Goal: Navigation & Orientation: Find specific page/section

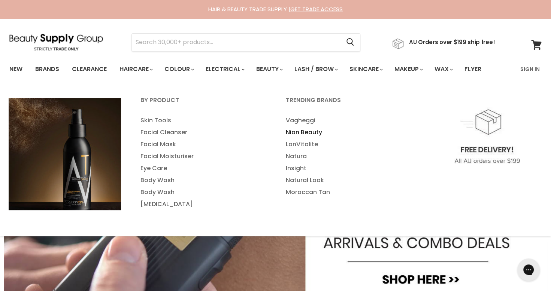
click at [310, 131] on link "Nion Beauty" at bounding box center [348, 133] width 144 height 12
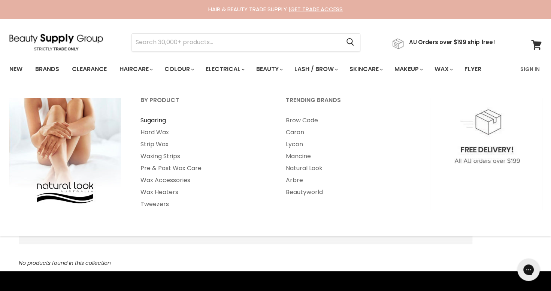
click at [151, 121] on link "Sugaring" at bounding box center [203, 121] width 144 height 12
